Goal: Communication & Community: Answer question/provide support

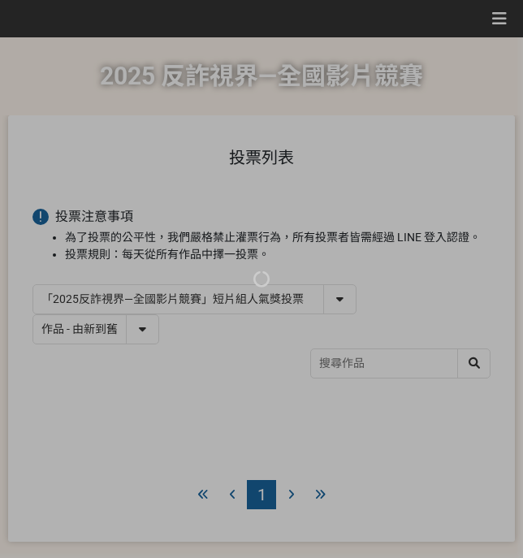
select select "13146"
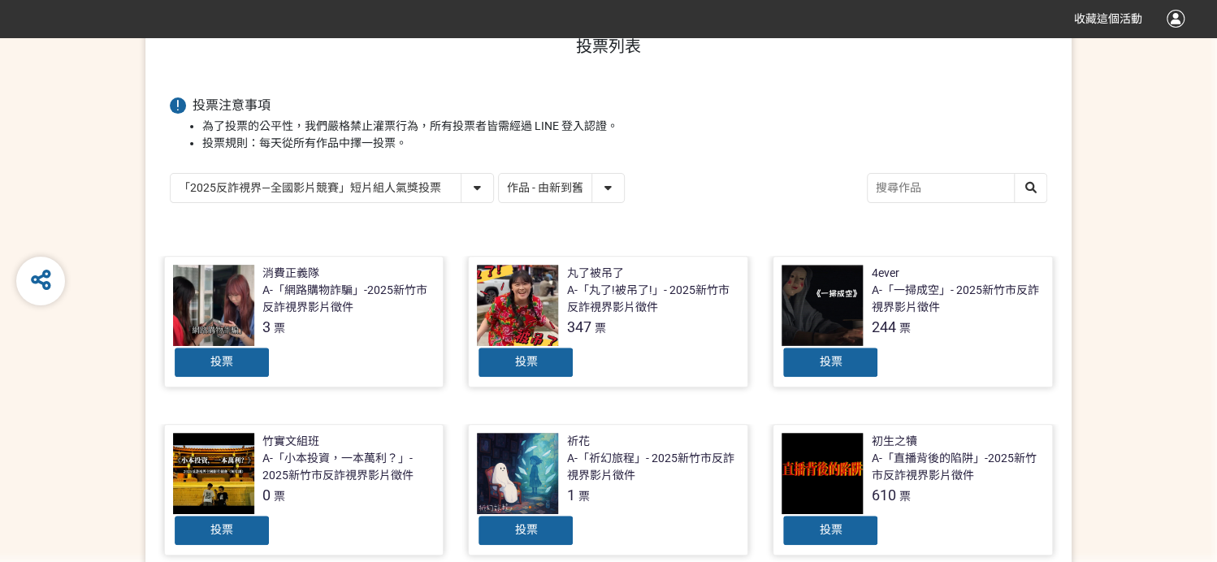
drag, startPoint x: 586, startPoint y: 184, endPoint x: 589, endPoint y: 197, distance: 13.4
click at [523, 184] on select "作品 - 由新到舊 作品 - 由舊到新 票數 - 由多到少 票數 - 由少到多" at bounding box center [561, 188] width 125 height 28
select select "vote"
click at [499, 174] on select "作品 - 由新到舊 作品 - 由舊到新 票數 - 由多到少 票數 - 由少到多" at bounding box center [561, 188] width 125 height 28
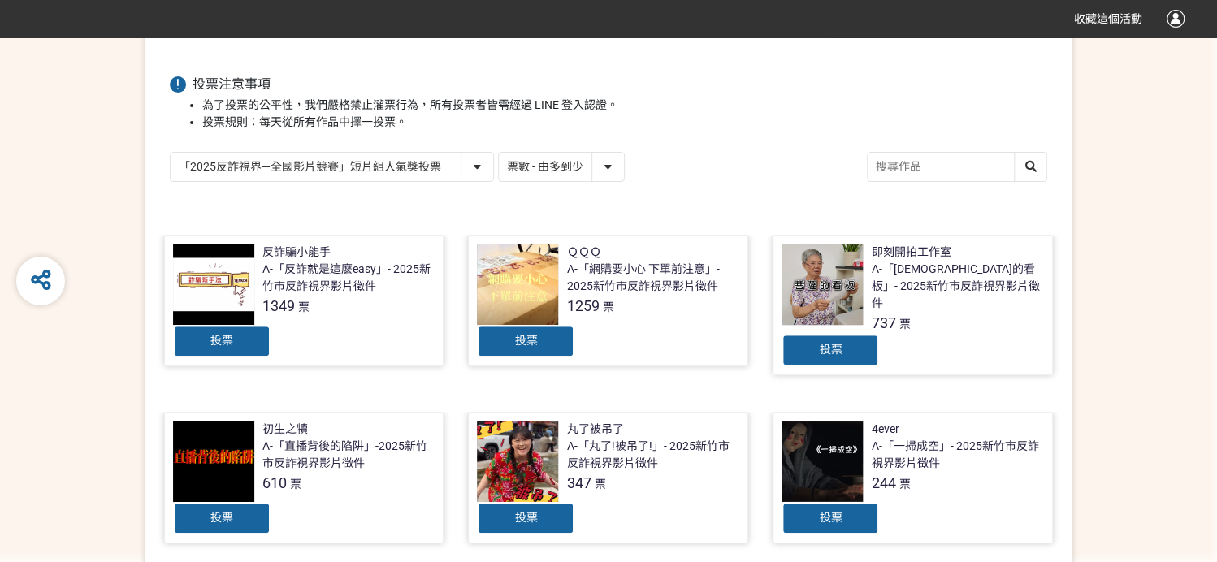
scroll to position [216, 0]
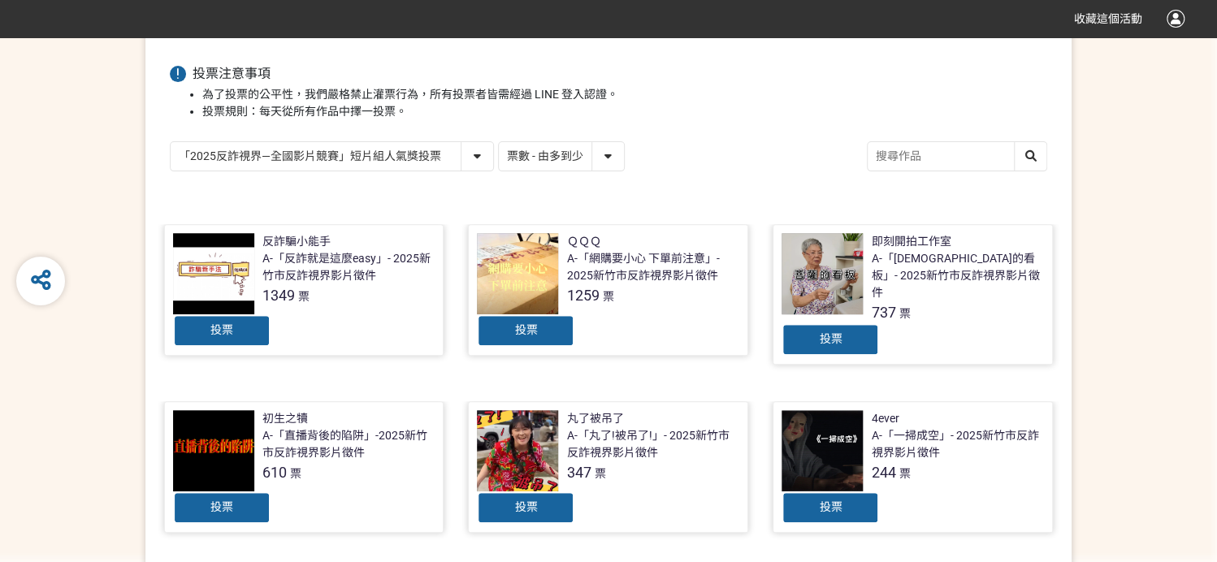
click at [523, 319] on div "投票" at bounding box center [526, 330] width 98 height 33
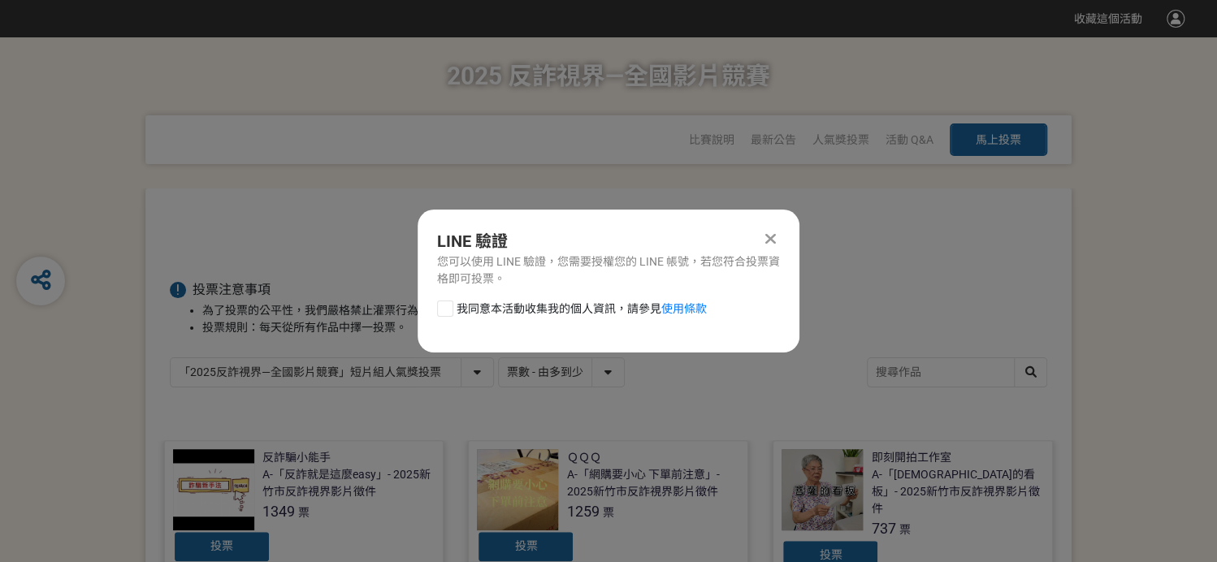
scroll to position [0, 0]
click at [499, 314] on span "我同意本活動收集我的個人資訊，請參見 使用條款" at bounding box center [582, 309] width 250 height 17
click at [449, 314] on input "我同意本活動收集我的個人資訊，請參見 使用條款" at bounding box center [443, 308] width 11 height 11
checkbox input "false"
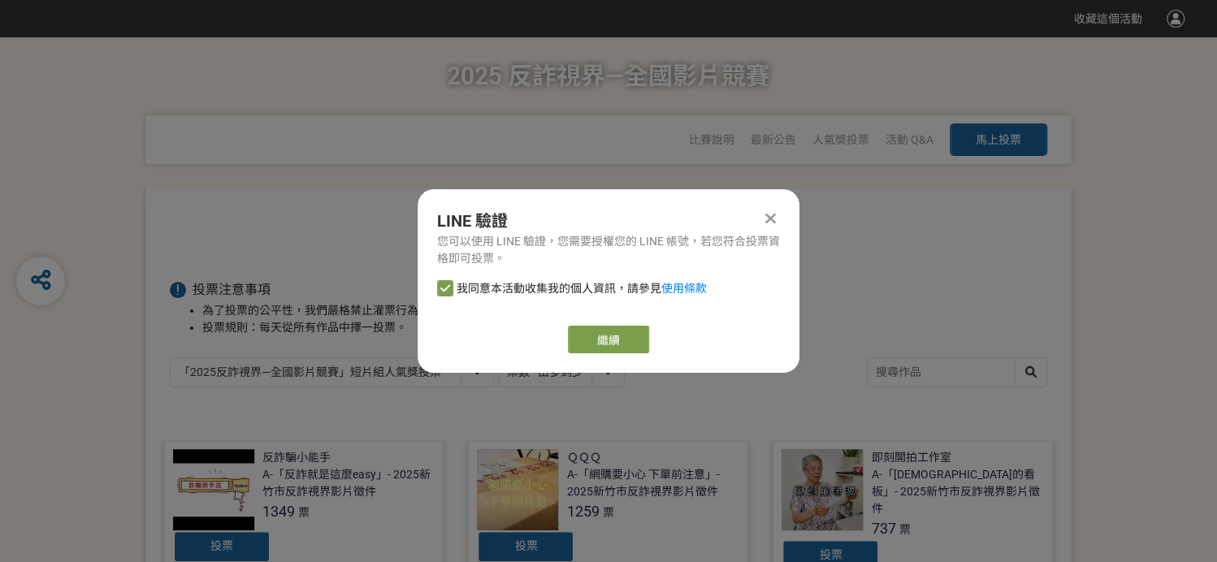
click at [523, 333] on link "繼續" at bounding box center [608, 340] width 81 height 28
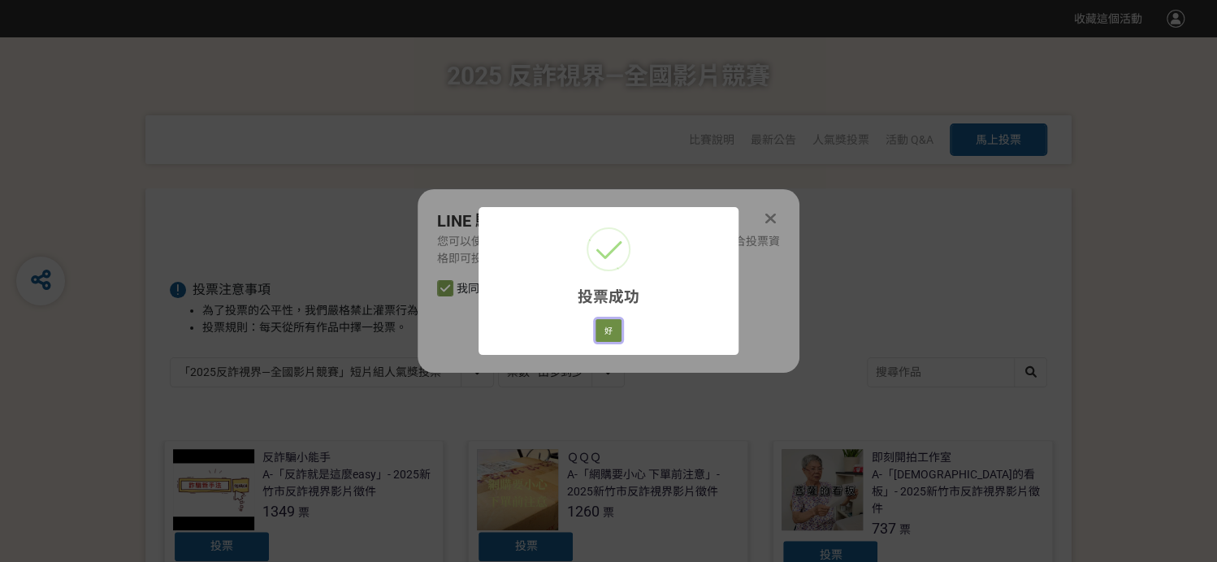
click at [523, 332] on button "好" at bounding box center [609, 330] width 26 height 23
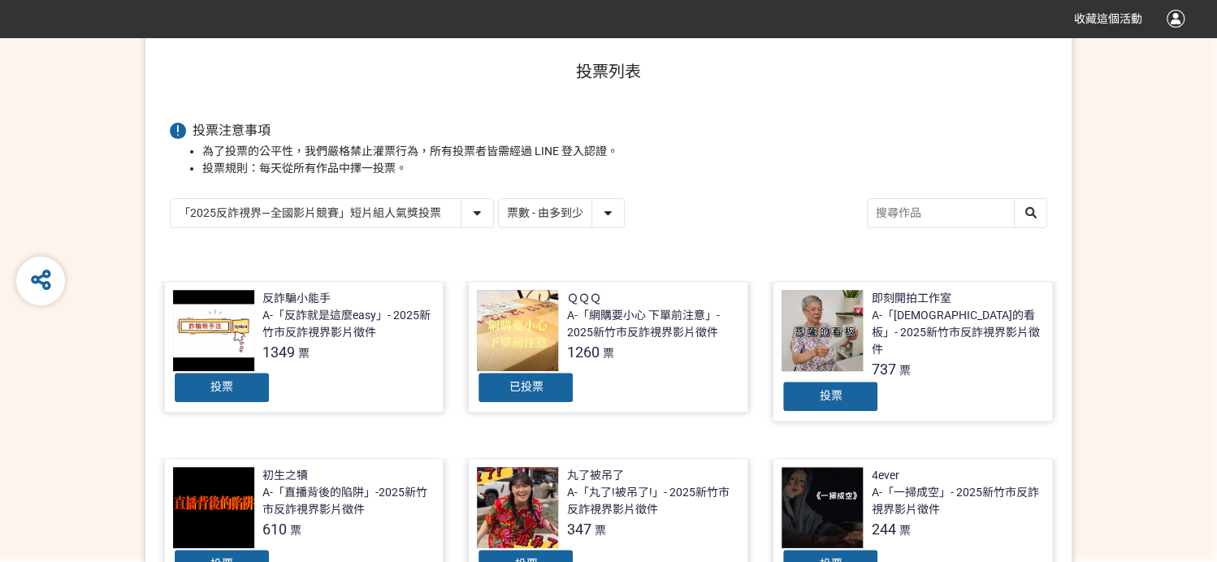
scroll to position [184, 0]
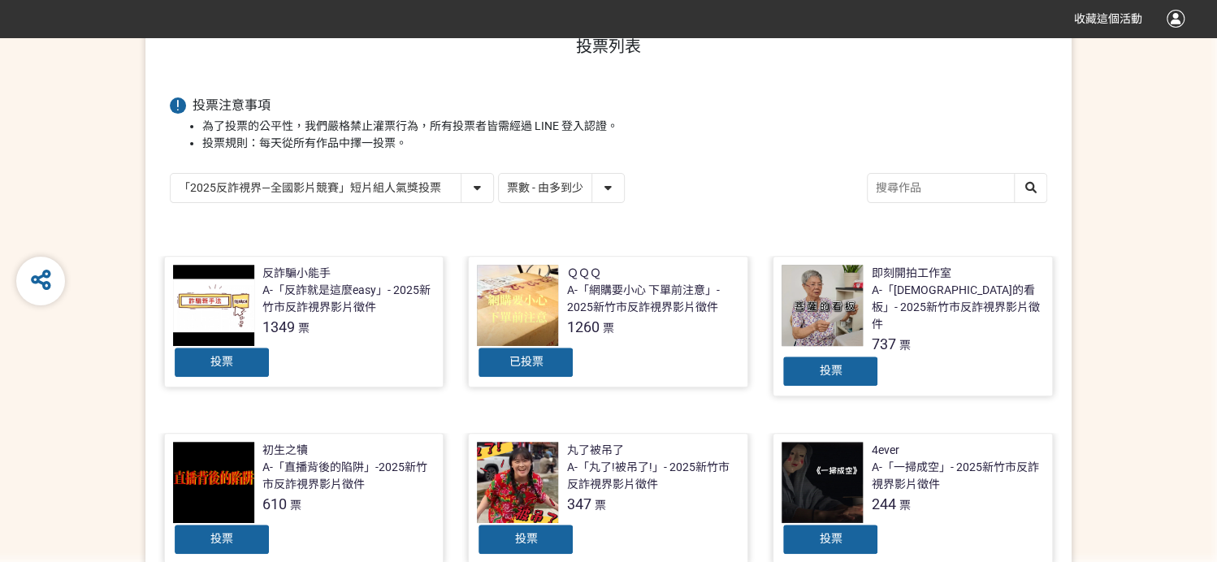
click at [412, 178] on select "「2025反詐視界—全國影片競賽」短影音組人氣獎投票 「2025反詐視界—全國影片競賽」短片組人氣獎投票" at bounding box center [332, 188] width 323 height 28
select select "13147"
click at [171, 174] on select "「2025反詐視界—全國影片競賽」短影音組人氣獎投票 「2025反詐視界—全國影片競賽」短片組人氣獎投票" at bounding box center [332, 188] width 323 height 28
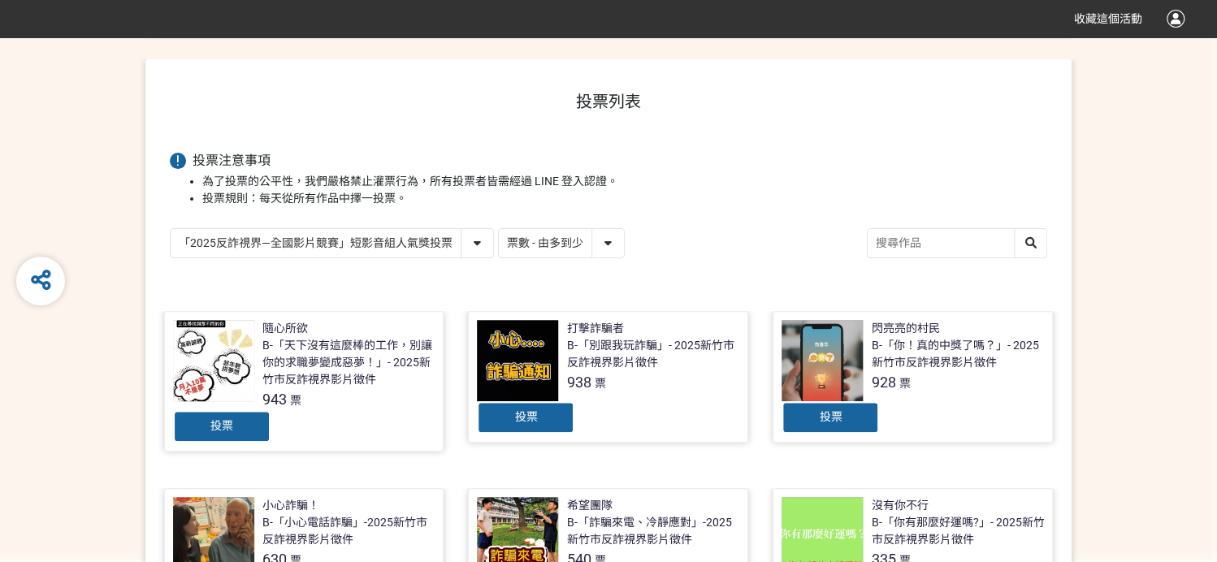
scroll to position [271, 0]
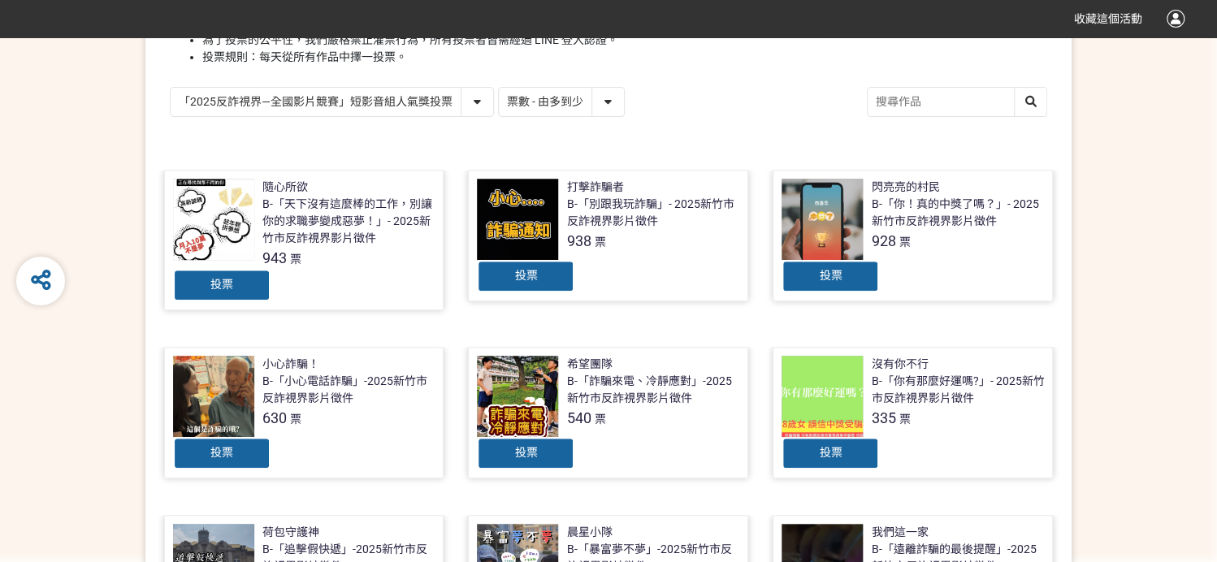
click at [523, 278] on div "投票" at bounding box center [526, 276] width 98 height 33
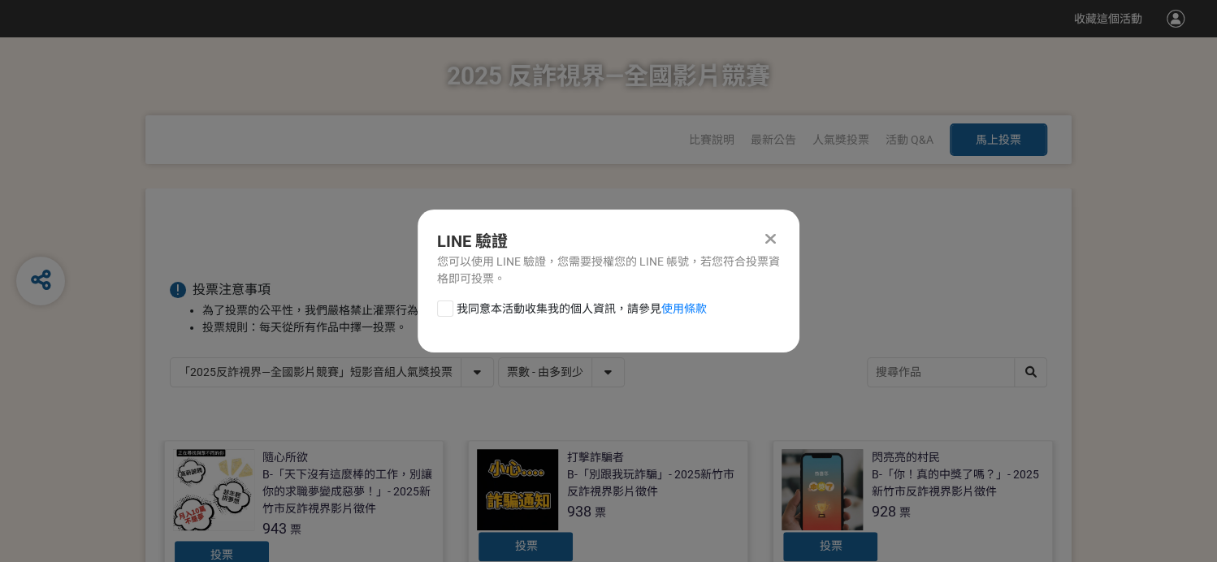
click at [490, 310] on span "我同意本活動收集我的個人資訊，請參見 使用條款" at bounding box center [582, 309] width 250 height 17
click at [449, 310] on input "我同意本活動收集我的個人資訊，請參見 使用條款" at bounding box center [443, 308] width 11 height 11
checkbox input "false"
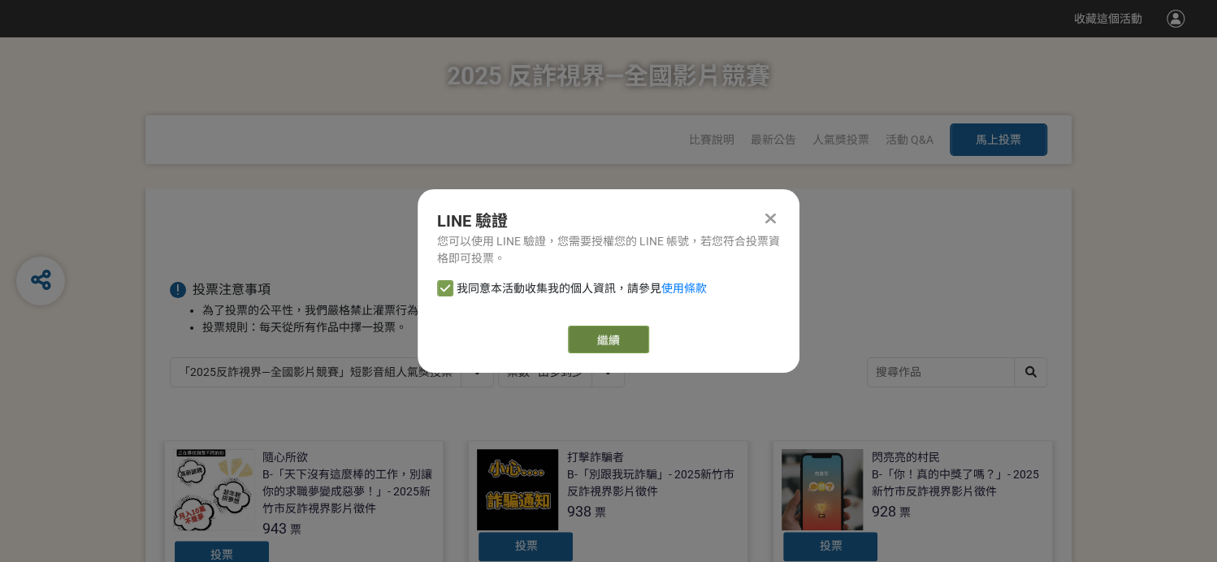
click at [523, 332] on link "繼續" at bounding box center [608, 340] width 81 height 28
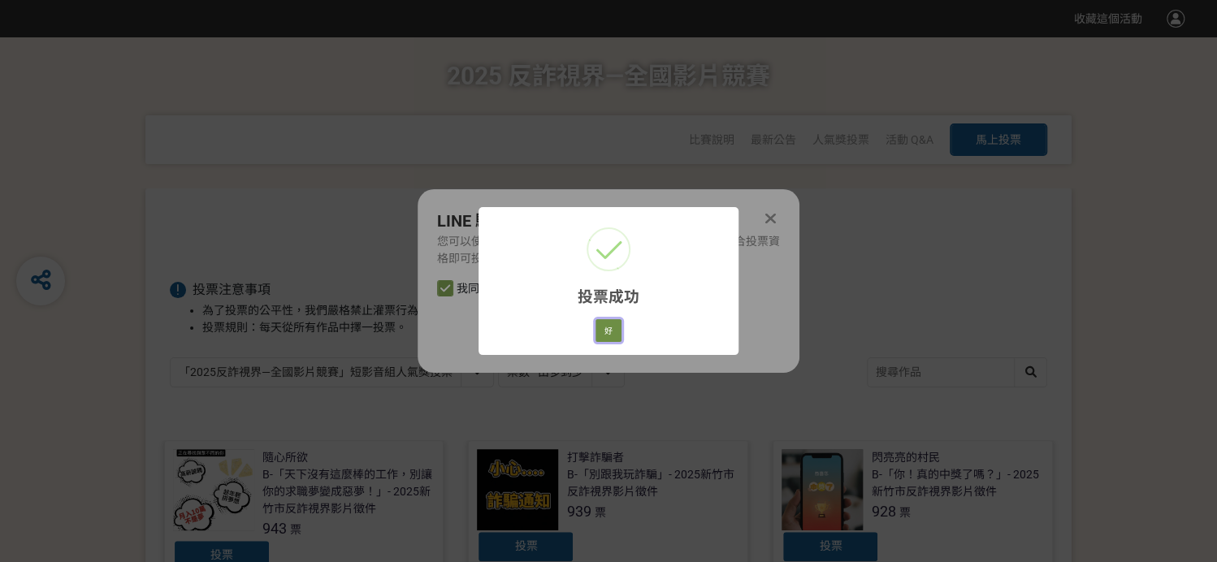
click at [523, 334] on button "好" at bounding box center [609, 330] width 26 height 23
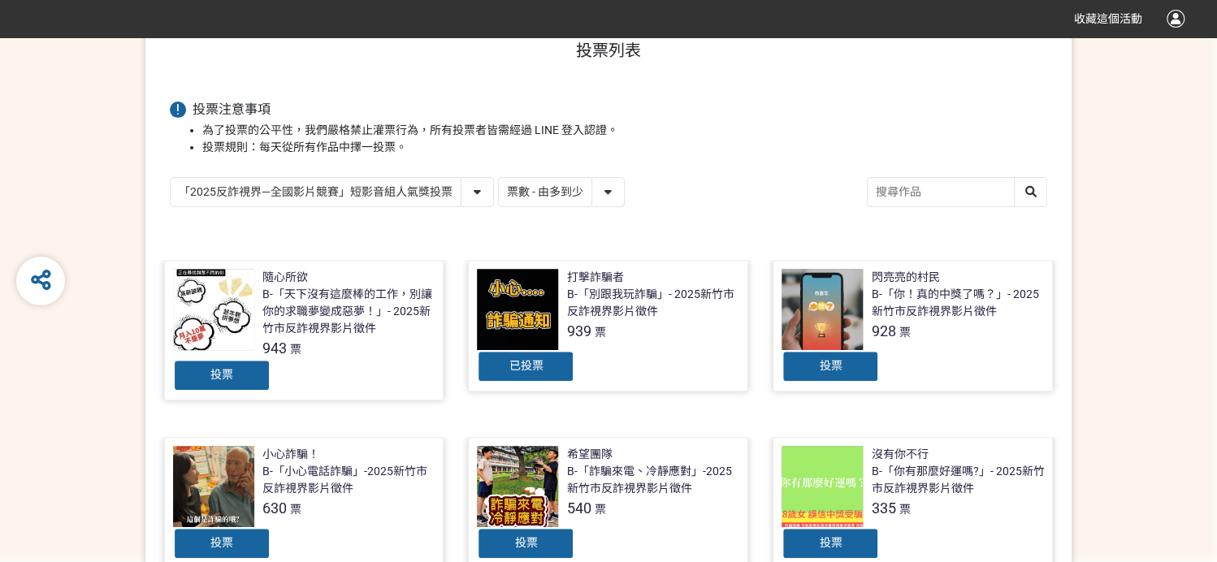
scroll to position [218, 0]
